Goal: Task Accomplishment & Management: Complete application form

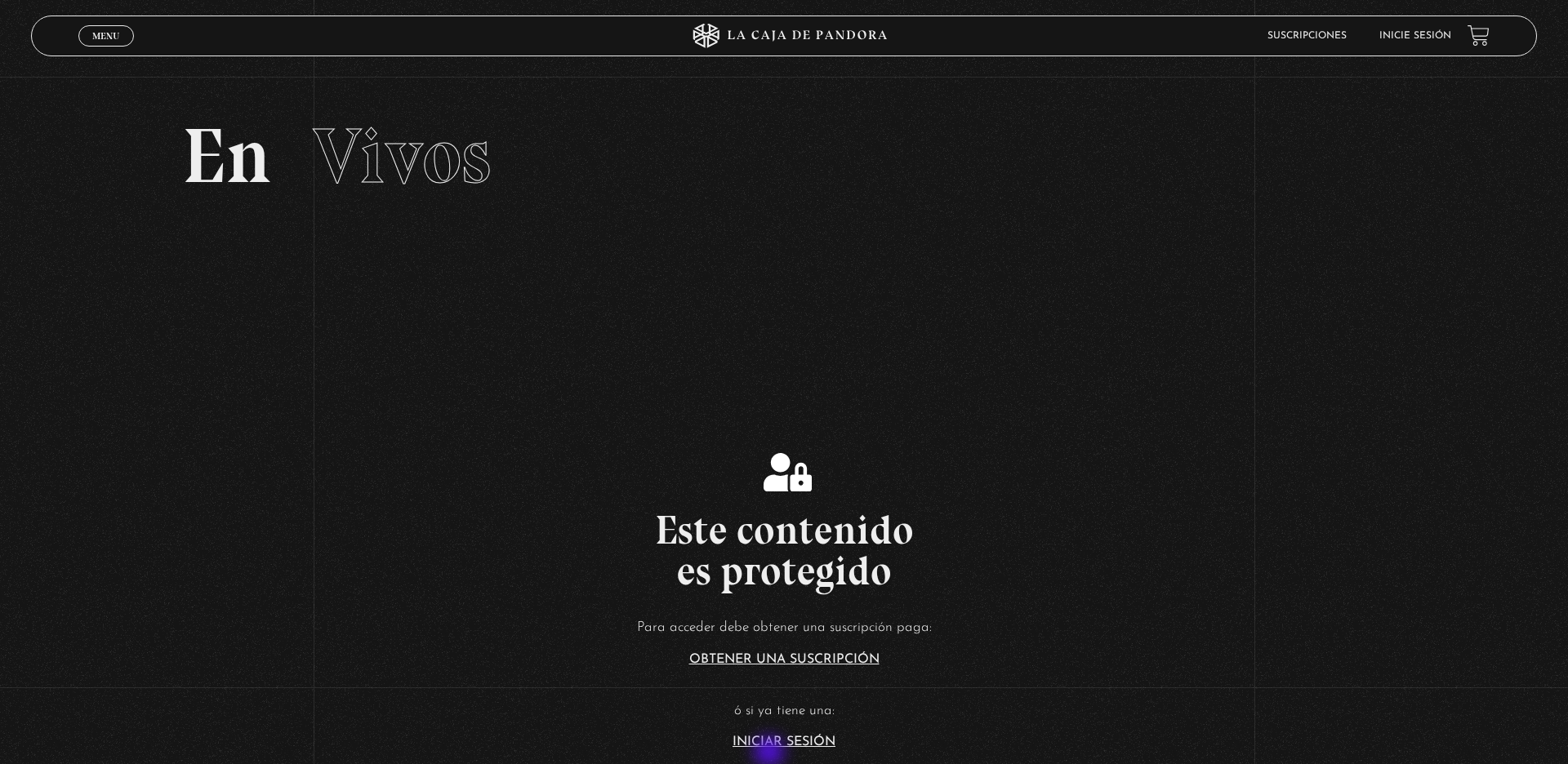
click at [771, 753] on section "Este contenido es protegido Para acceder debe obtener una suscripción paga: Obt…" at bounding box center [784, 582] width 1568 height 612
click at [771, 744] on link "Iniciar Sesión" at bounding box center [784, 742] width 103 height 13
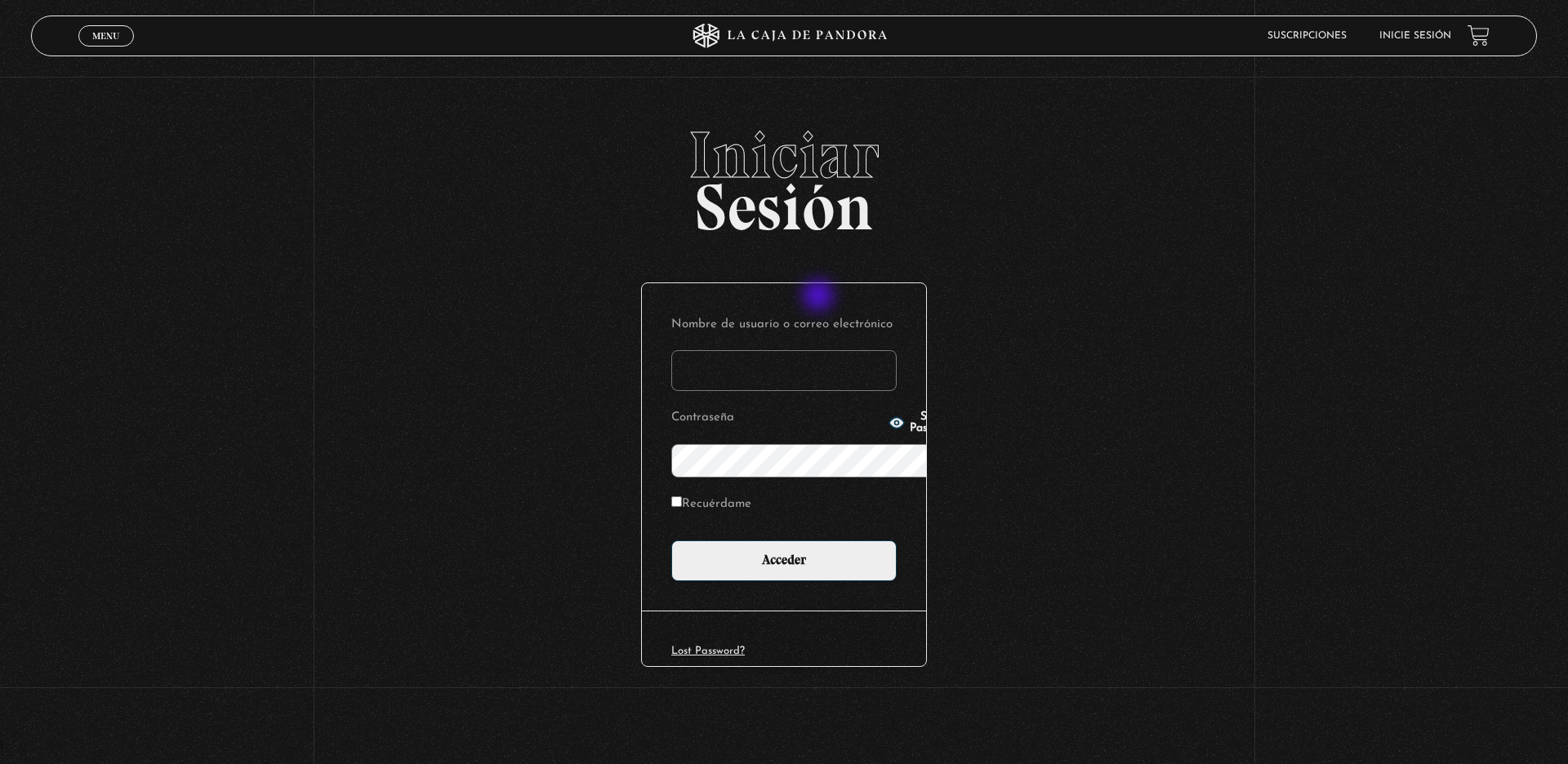
click at [820, 351] on input "Nombre de usuario o correo electrónico" at bounding box center [784, 371] width 226 height 41
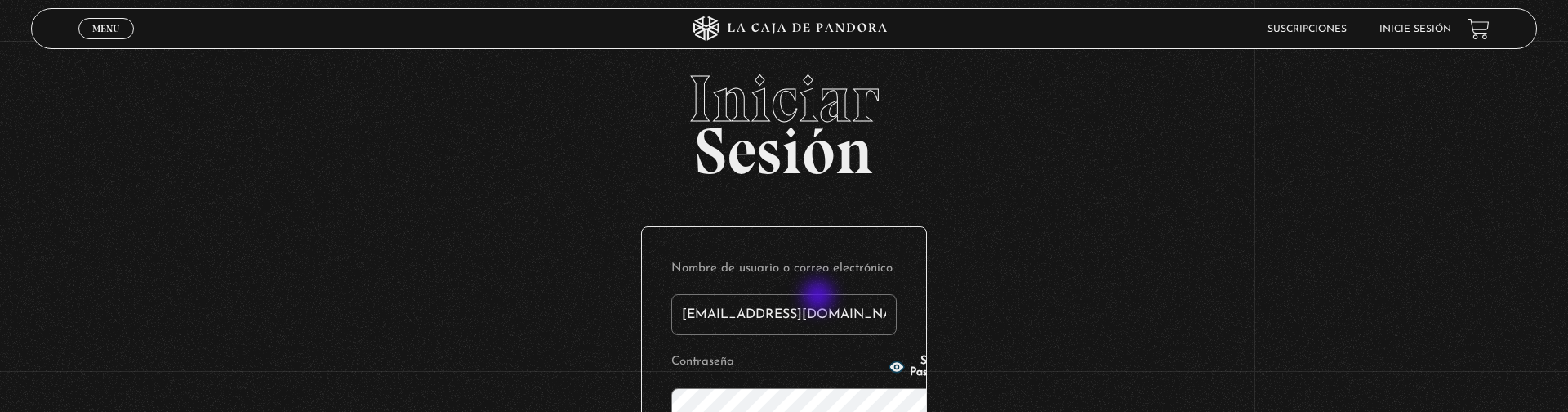
type input "[EMAIL_ADDRESS][DOMAIN_NAME]"
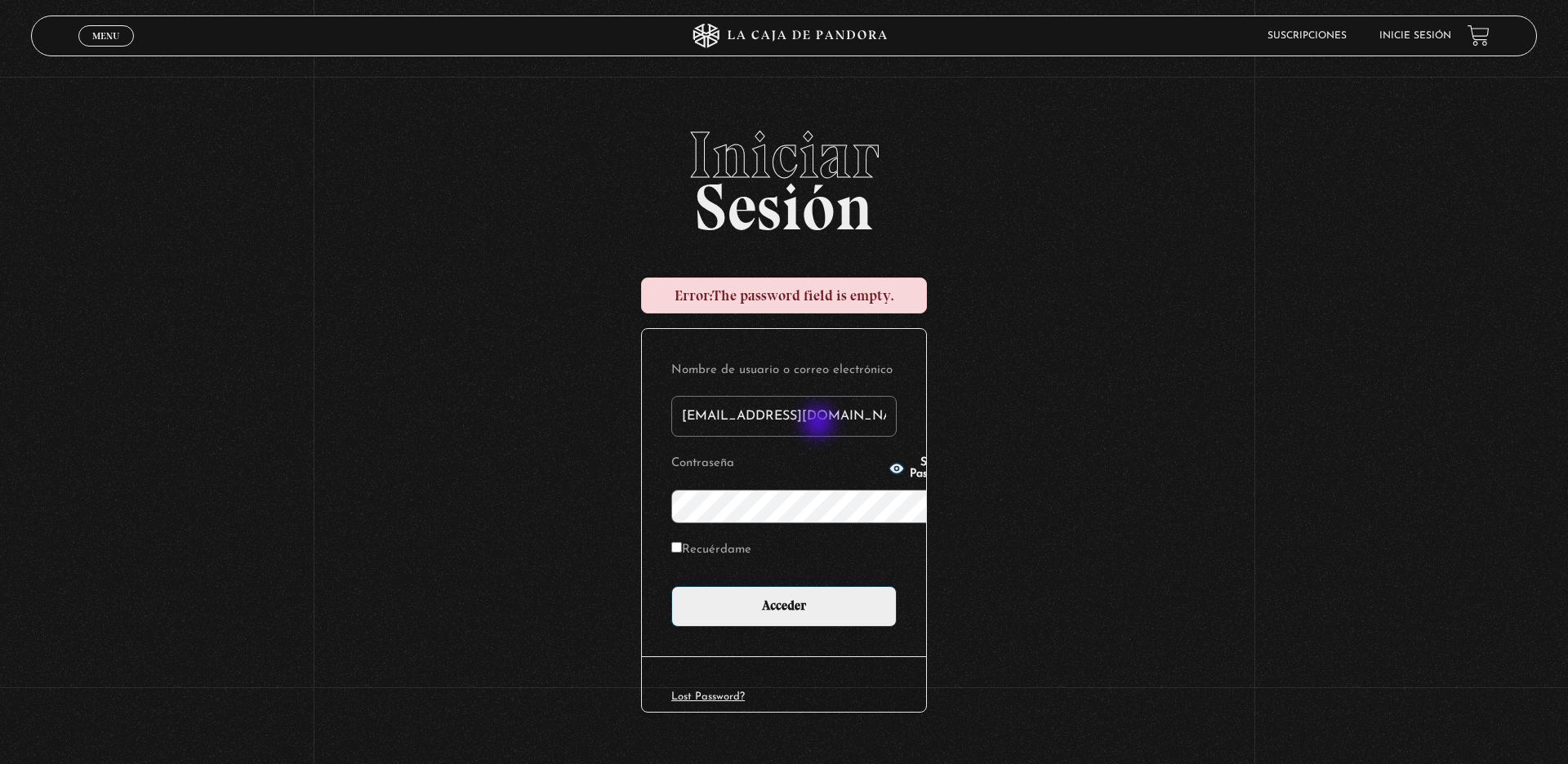
click at [820, 452] on p "Contraseña Show Password" at bounding box center [784, 488] width 226 height 72
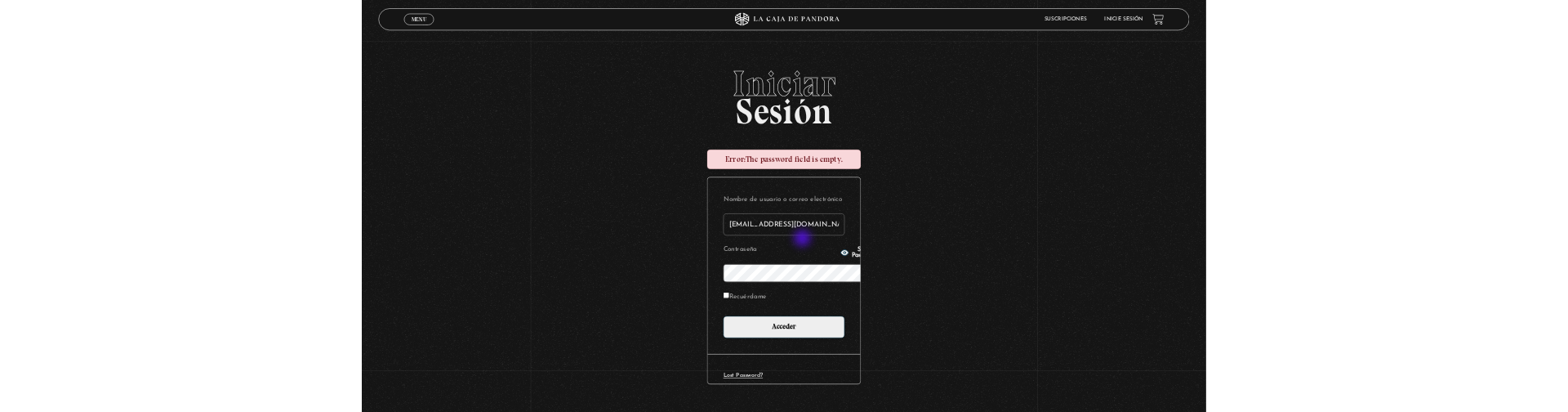
scroll to position [1, 0]
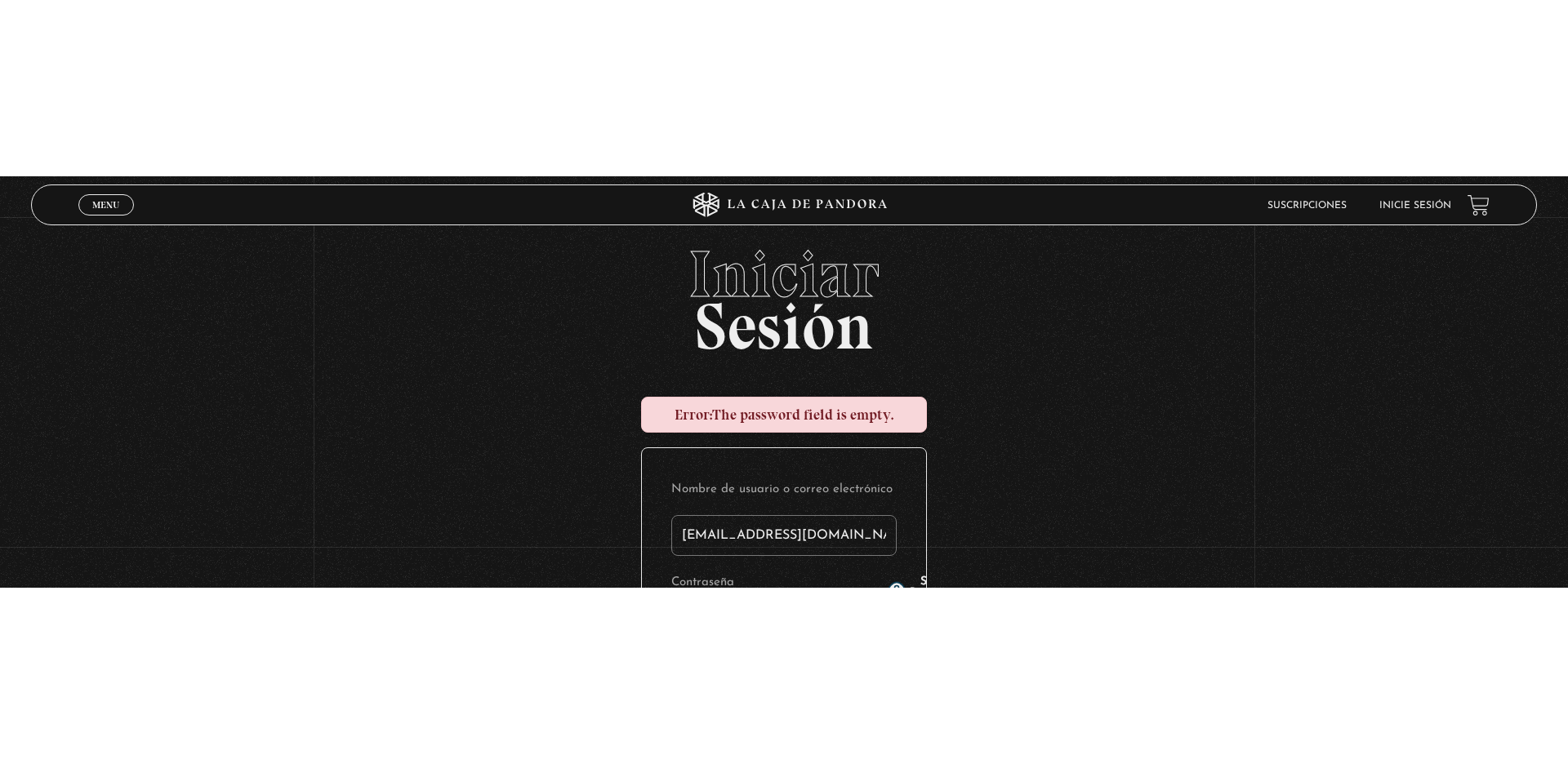
scroll to position [0, 0]
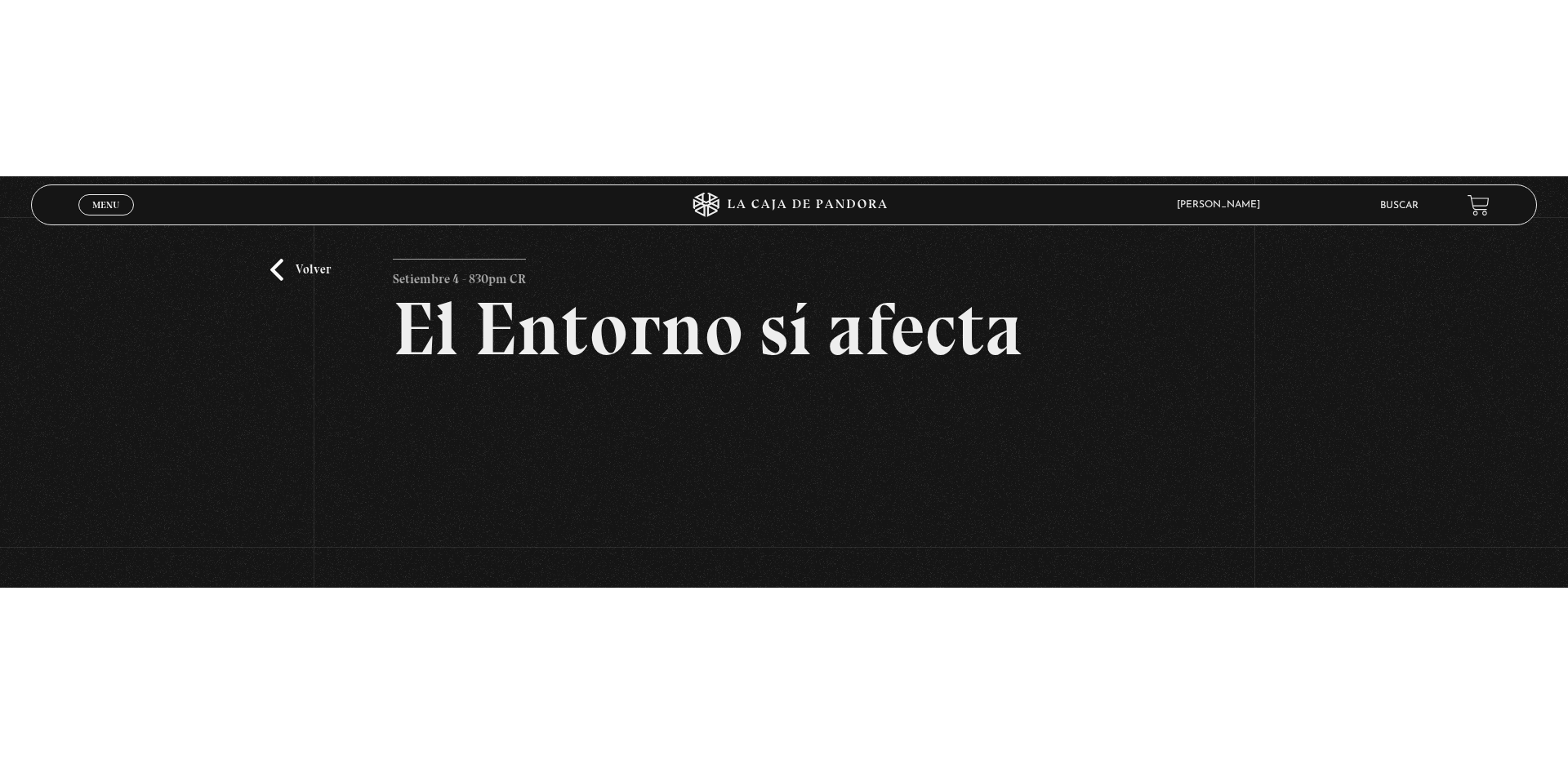
scroll to position [248, 0]
